Goal: Task Accomplishment & Management: Use online tool/utility

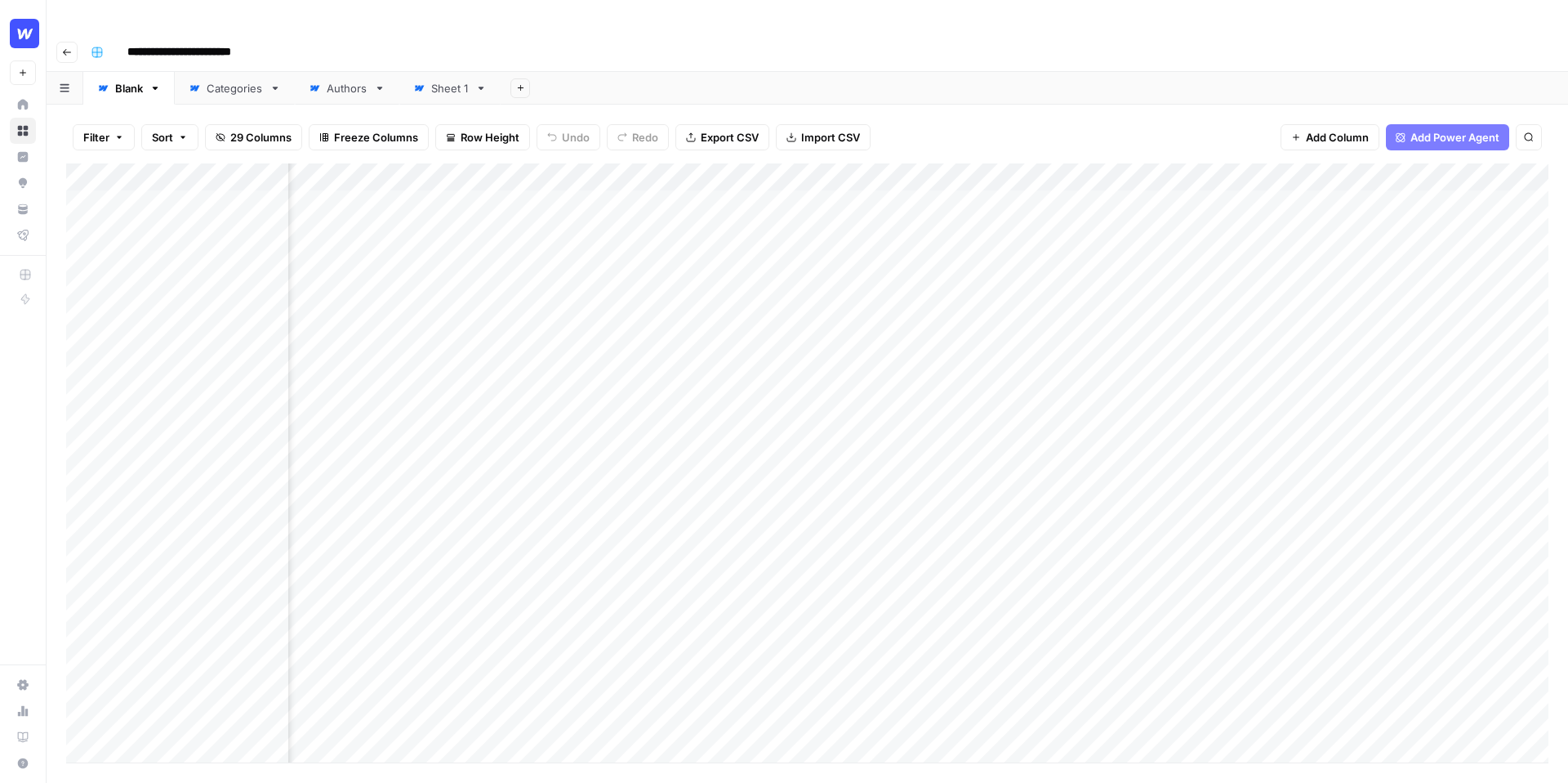
scroll to position [0, 2171]
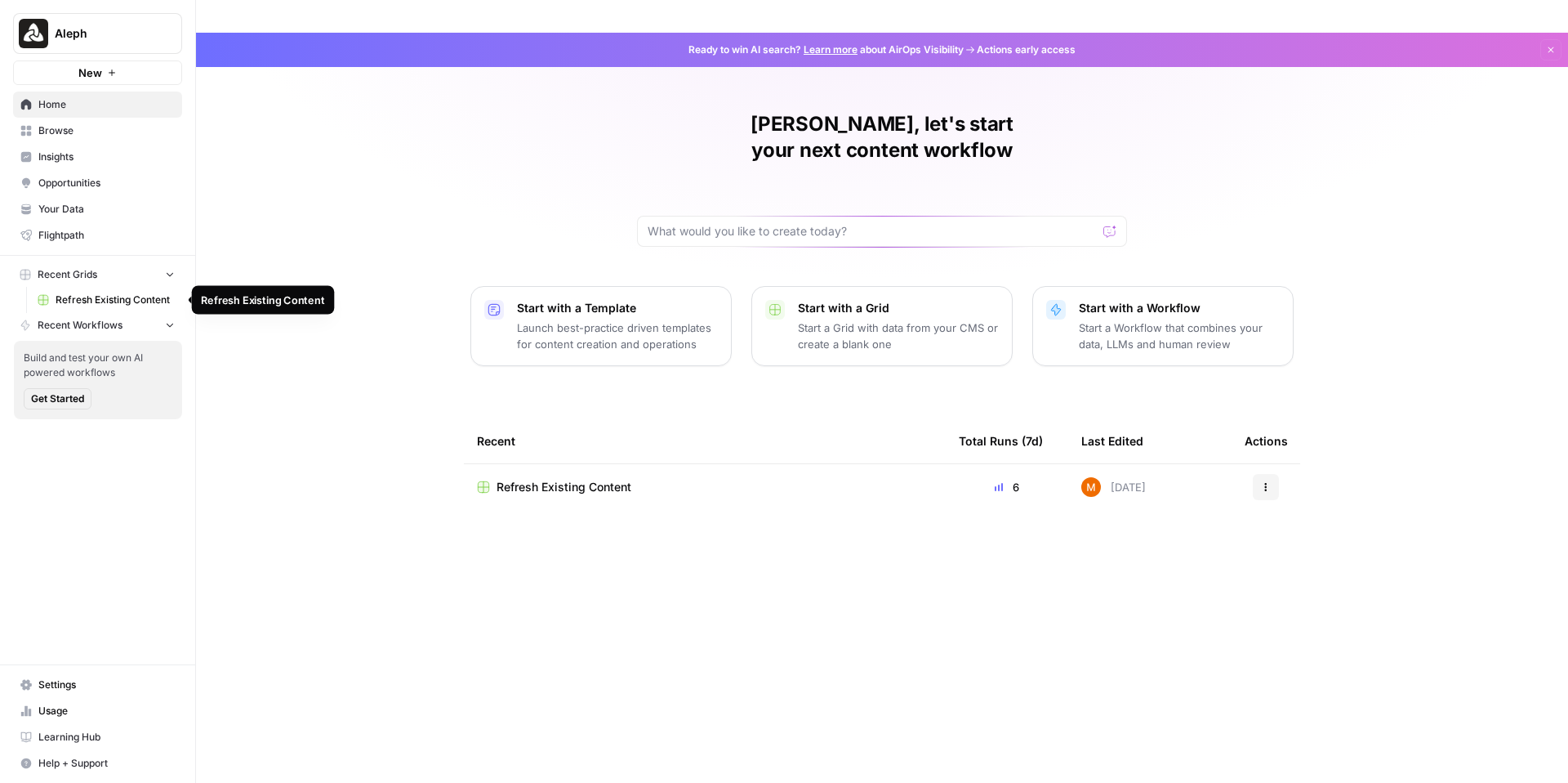
click at [115, 291] on link "Refresh Existing Content" at bounding box center [106, 299] width 151 height 26
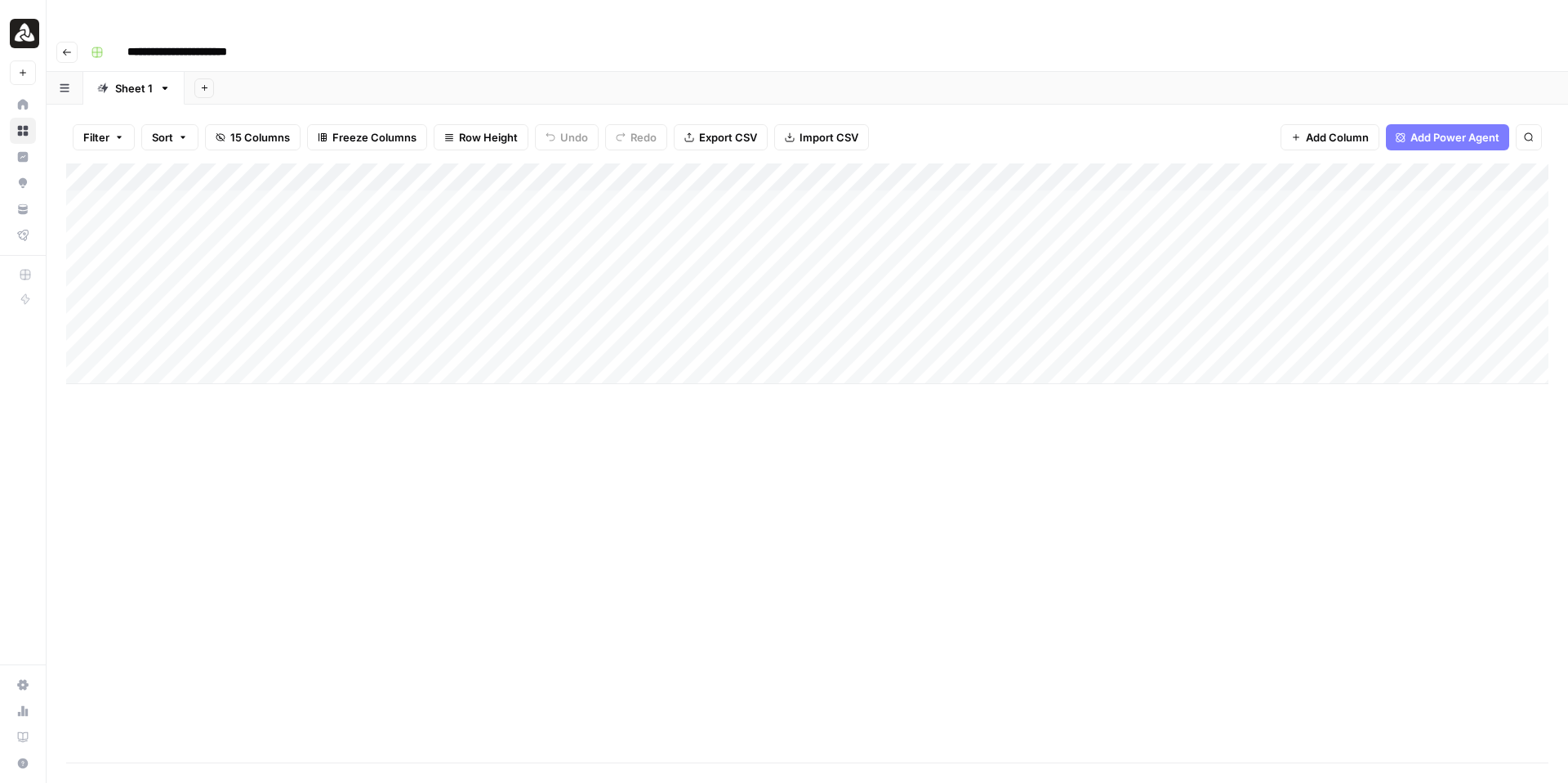
click at [962, 475] on div "Add Column" at bounding box center [807, 462] width 1482 height 599
click at [673, 171] on div "Add Column" at bounding box center [807, 274] width 1482 height 221
click at [565, 168] on div "Add Column" at bounding box center [807, 274] width 1482 height 221
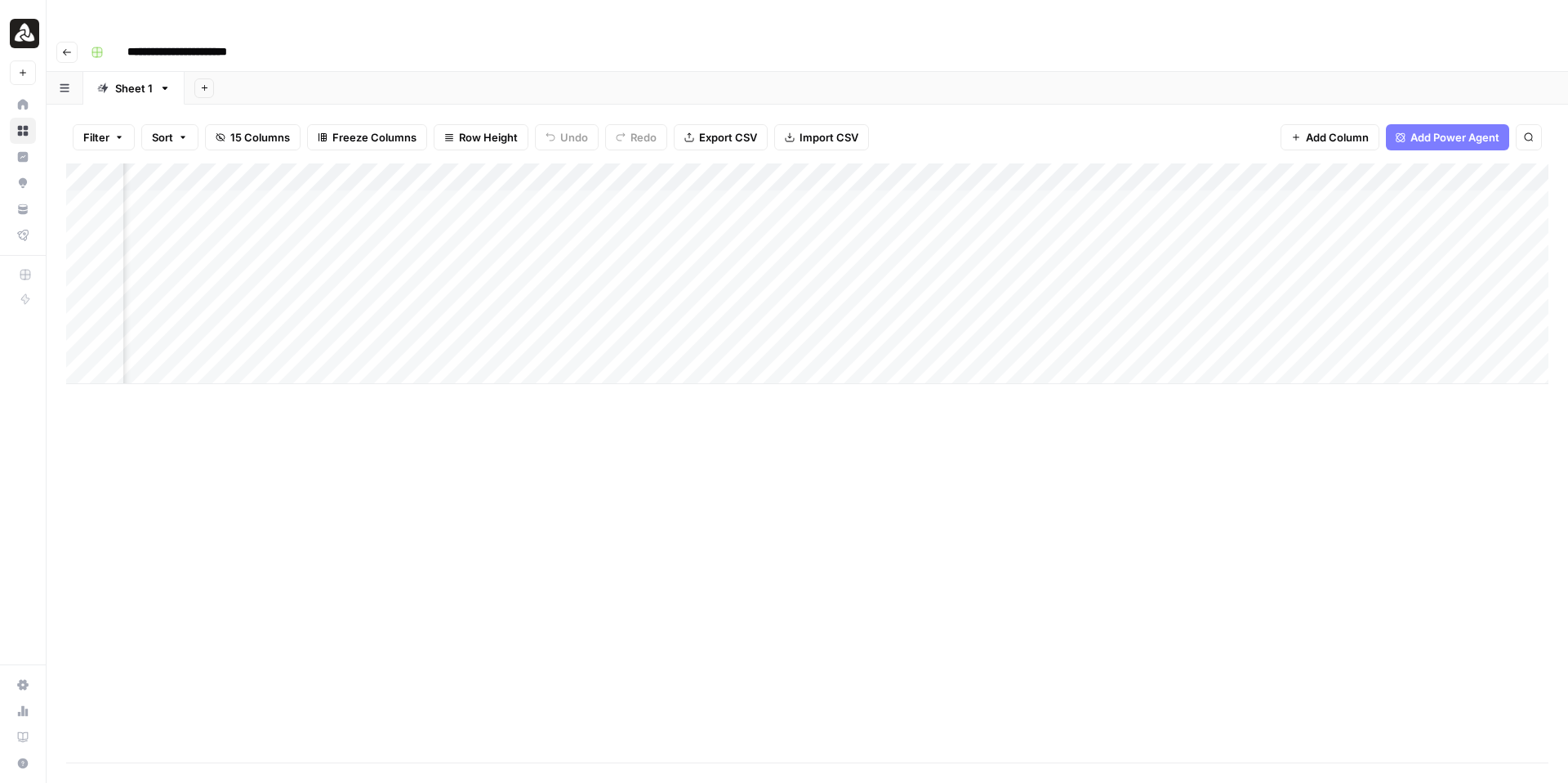
scroll to position [0, 878]
